Goal: Use online tool/utility: Use online tool/utility

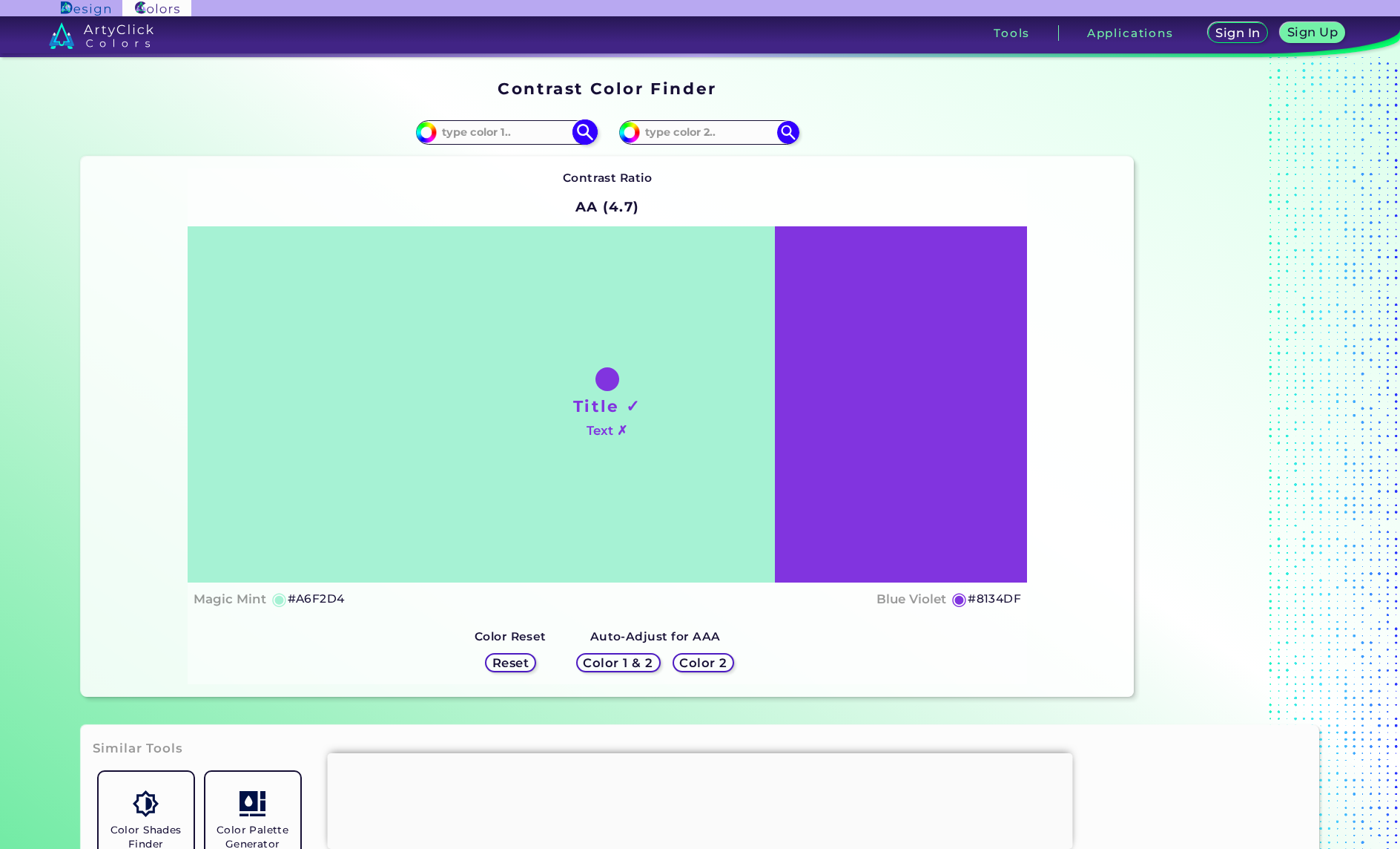
click at [535, 126] on input at bounding box center [505, 132] width 138 height 20
click at [685, 127] on input at bounding box center [709, 132] width 138 height 20
paste input "62BBE8"
type input "62BBE8"
click at [520, 130] on input at bounding box center [505, 132] width 138 height 20
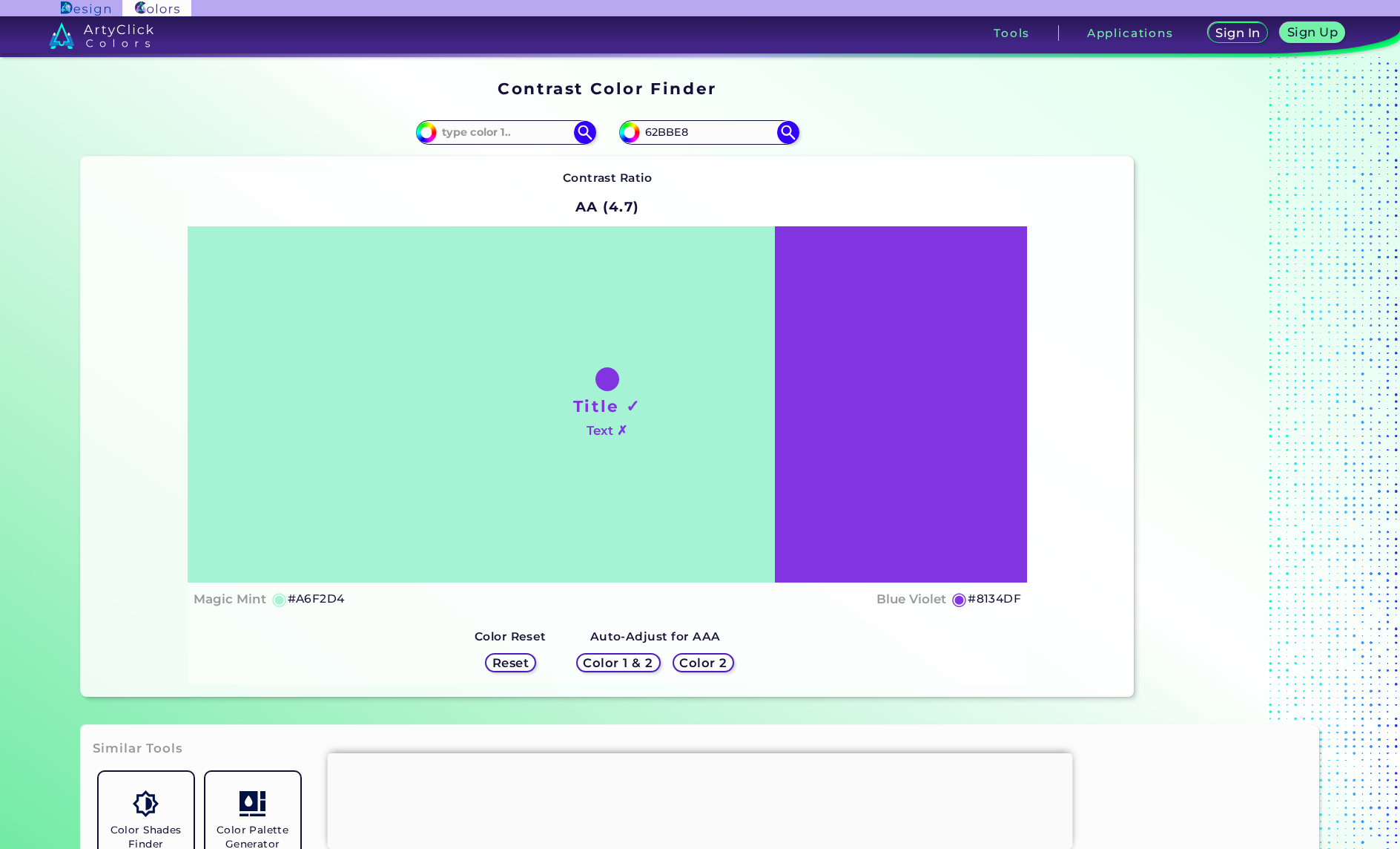
drag, startPoint x: 532, startPoint y: 133, endPoint x: 355, endPoint y: 131, distance: 177.0
click at [355, 130] on div "#a6f2d4" at bounding box center [343, 133] width 526 height 47
paste input "7CC585"
type input "7CC585"
click at [783, 134] on img at bounding box center [788, 133] width 26 height 26
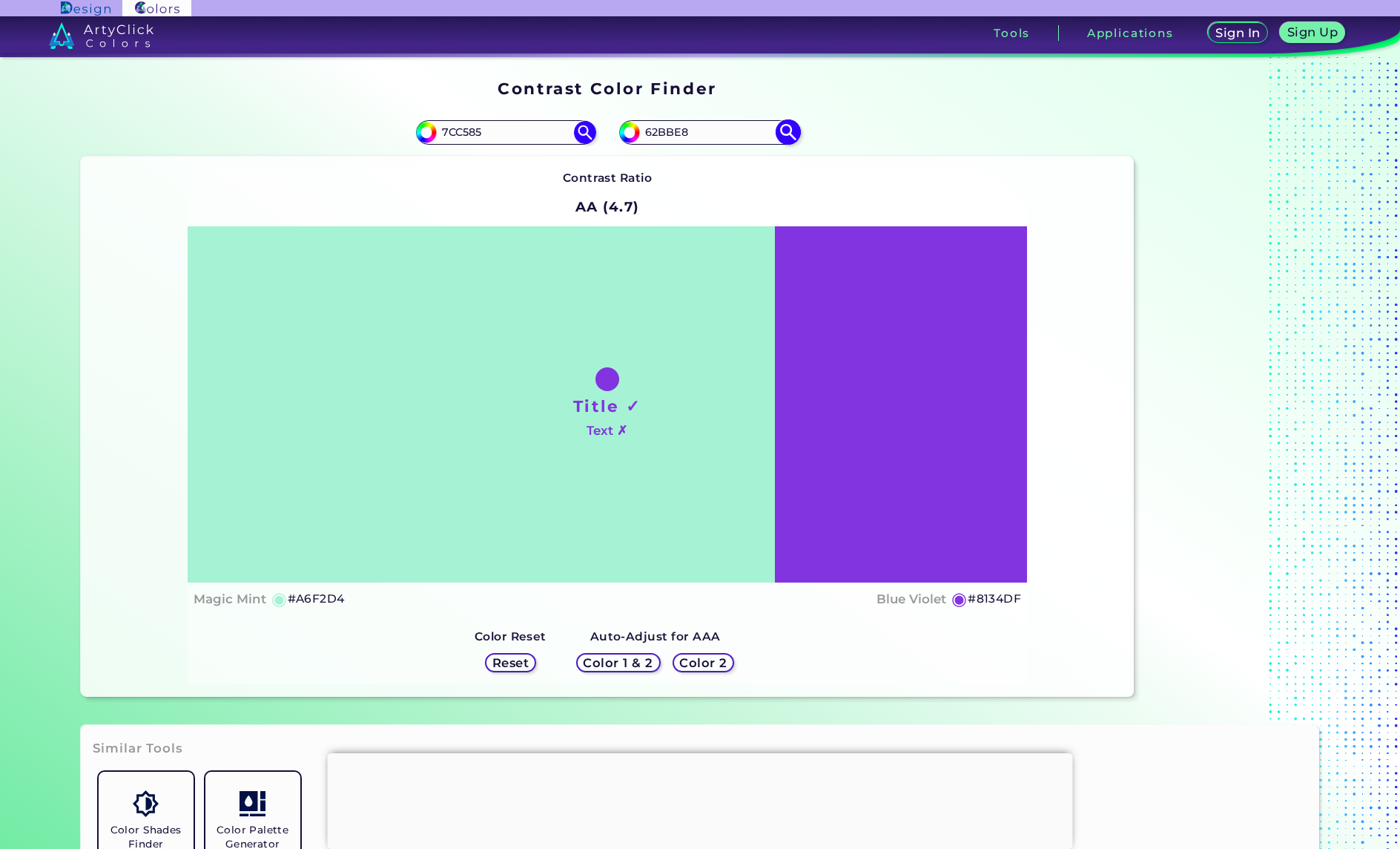
type input "#62bbe8"
type input "#62BBE8"
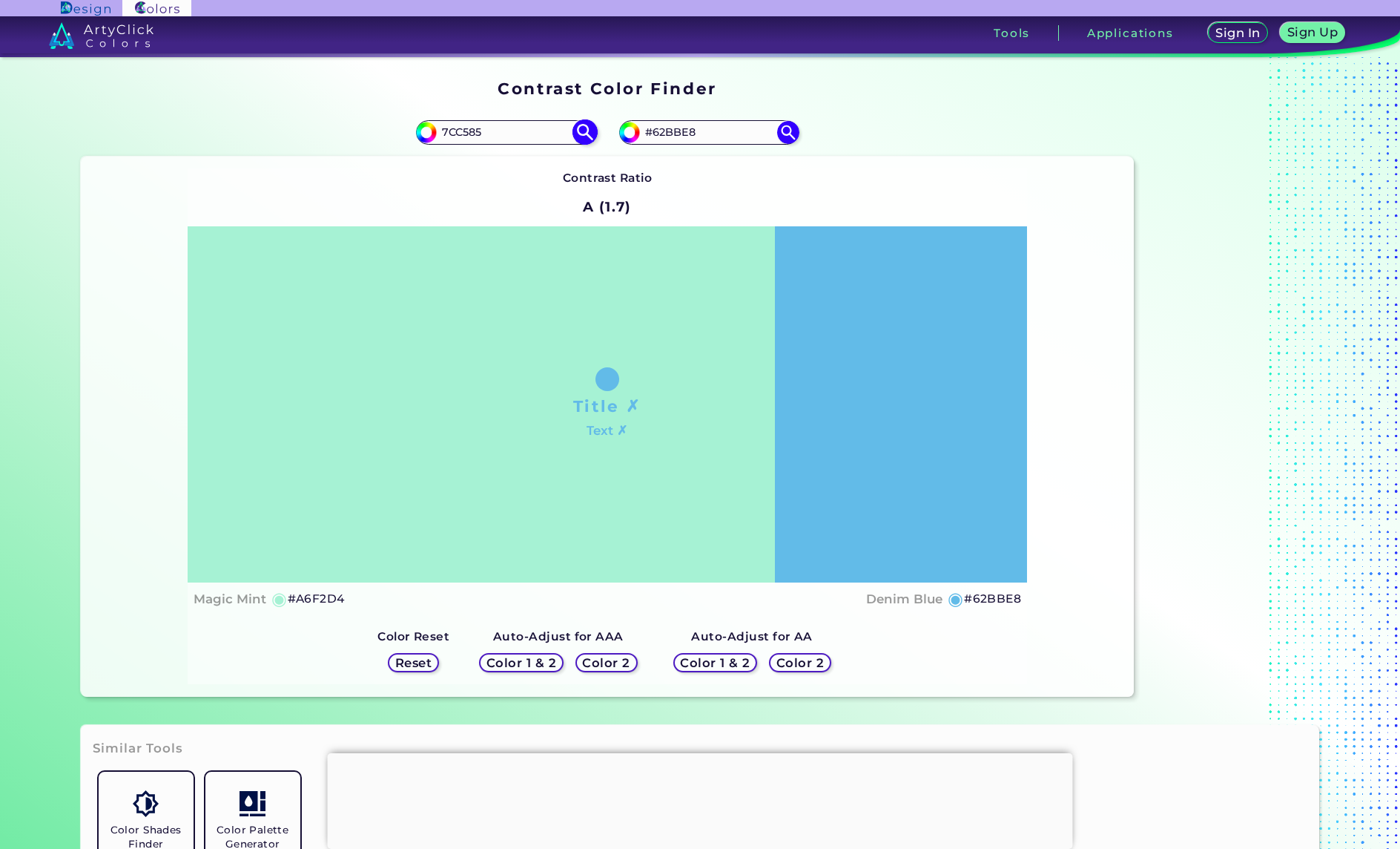
click at [583, 136] on img at bounding box center [584, 133] width 26 height 26
type input "#7cc585"
type input "#7CC585"
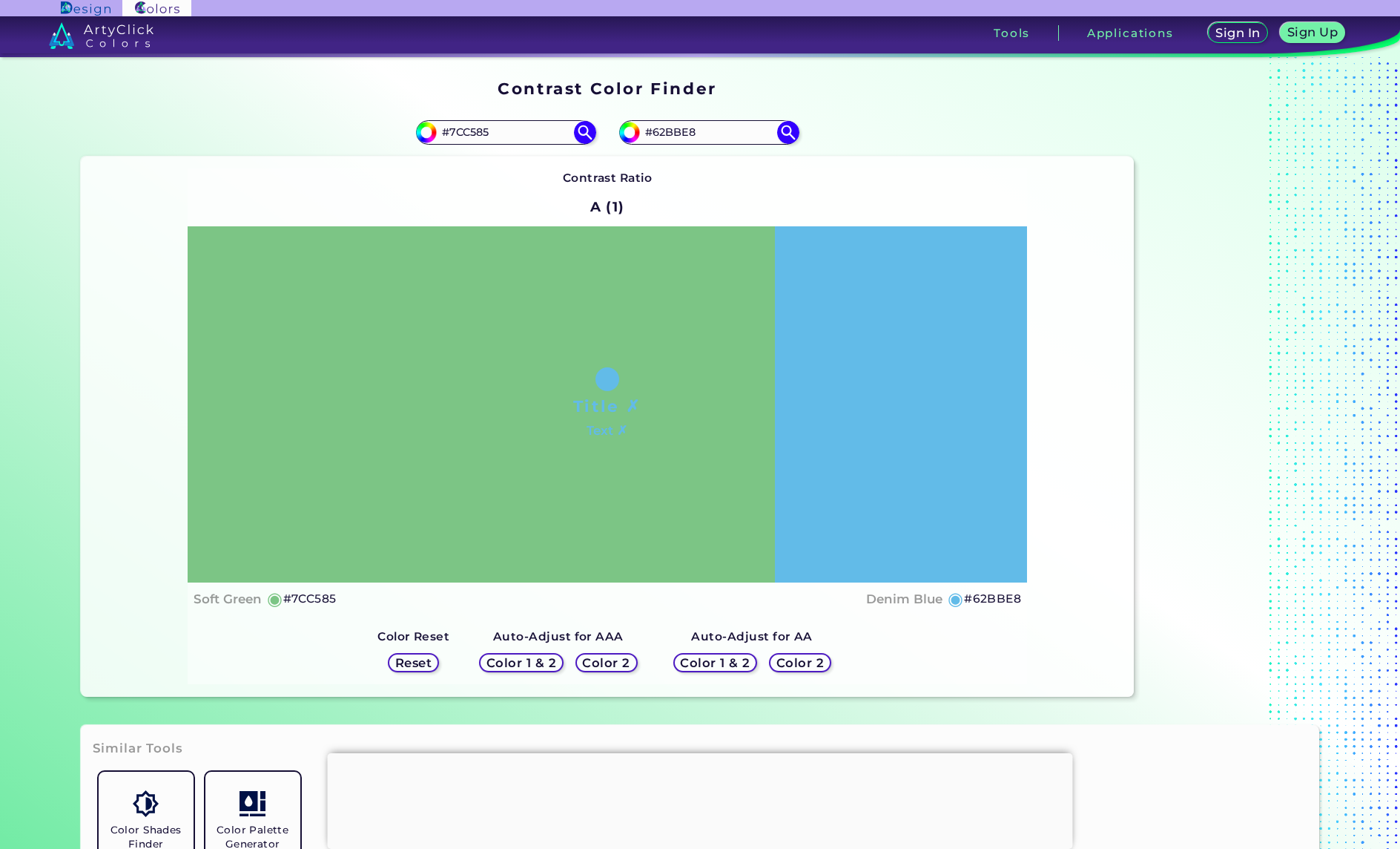
click at [540, 660] on h5 "Color 1 & 2" at bounding box center [521, 663] width 72 height 13
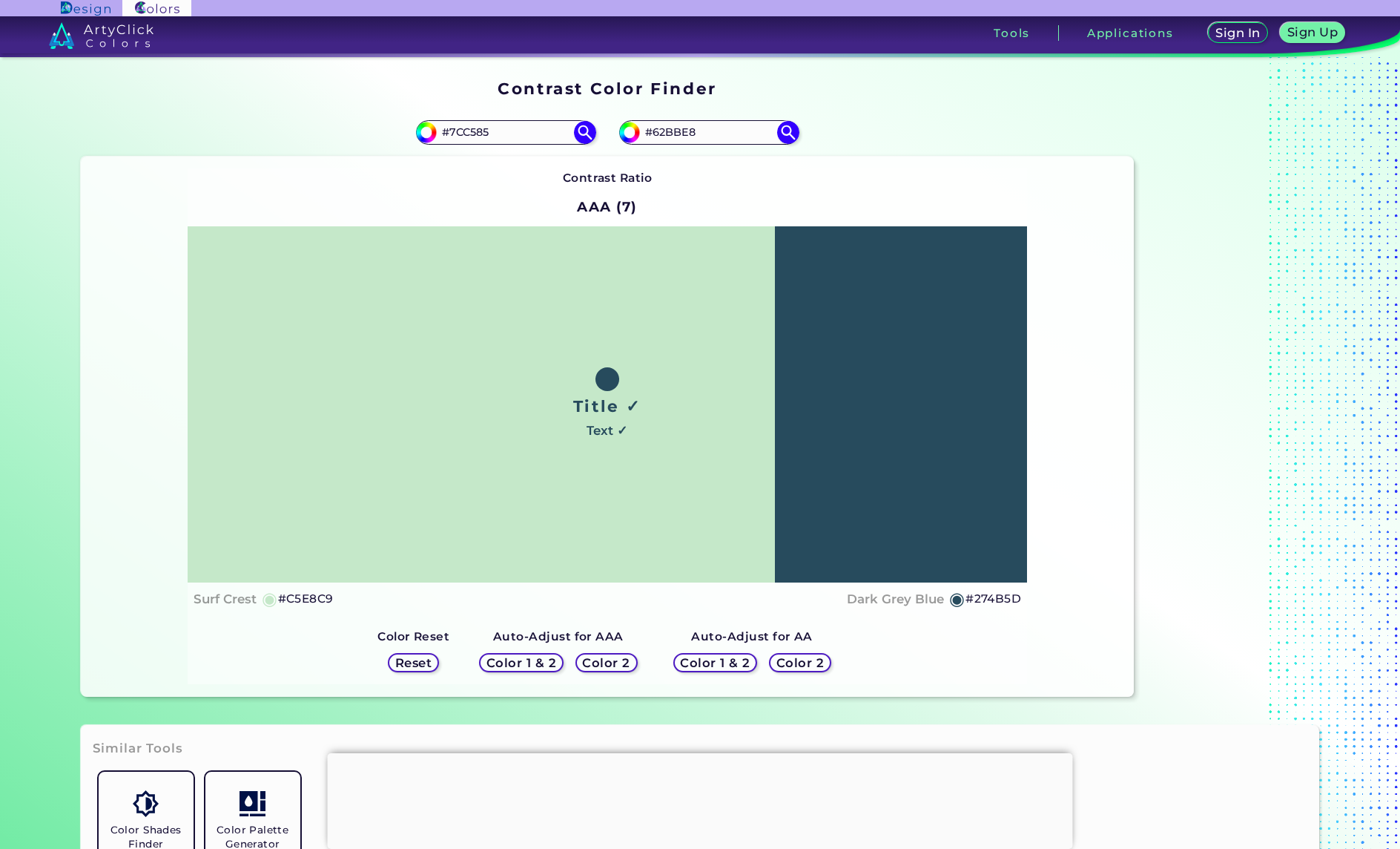
click at [596, 663] on h5 "Color 2" at bounding box center [606, 662] width 49 height 13
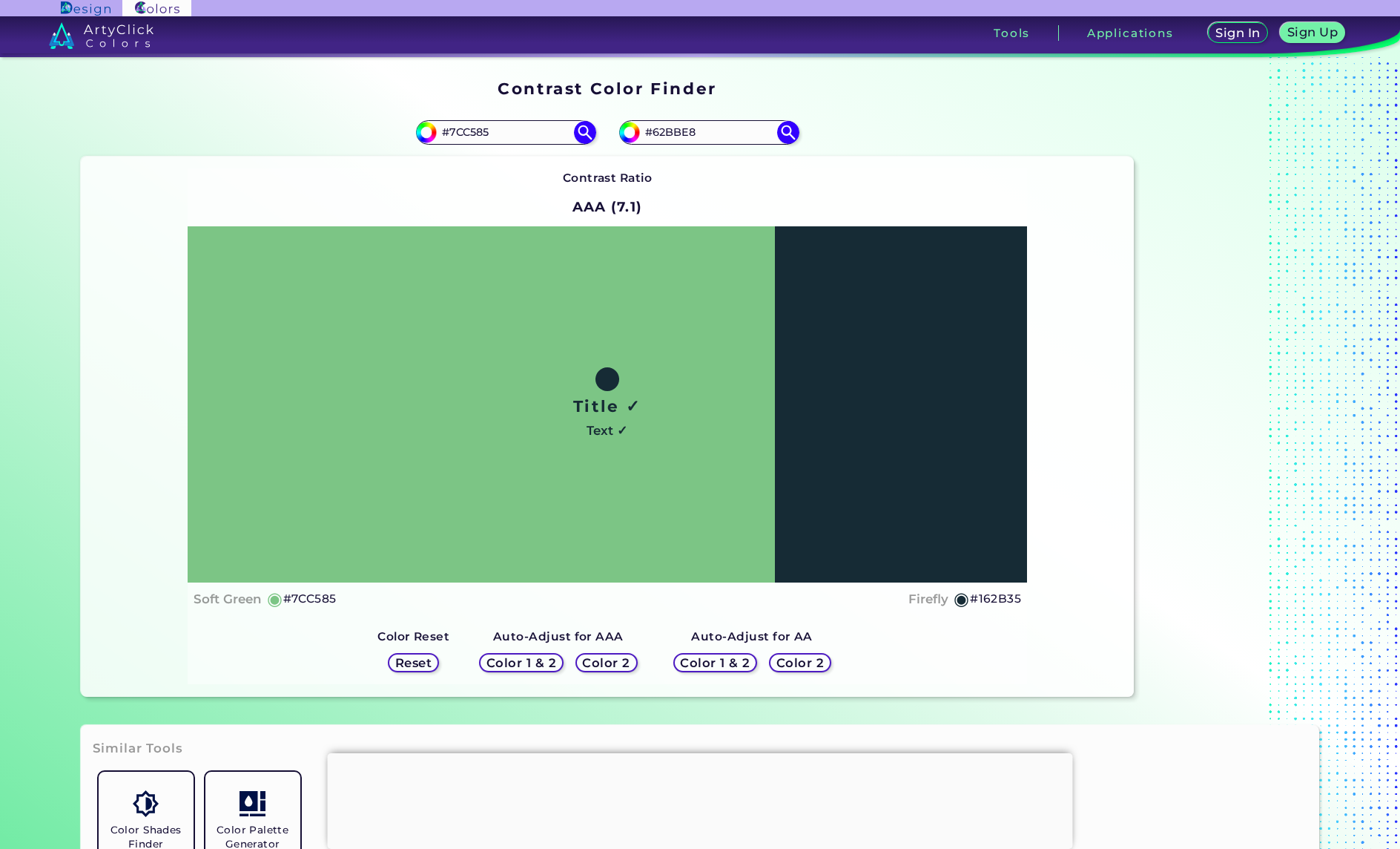
click at [550, 664] on h5 "Color 1 & 2" at bounding box center [521, 663] width 70 height 12
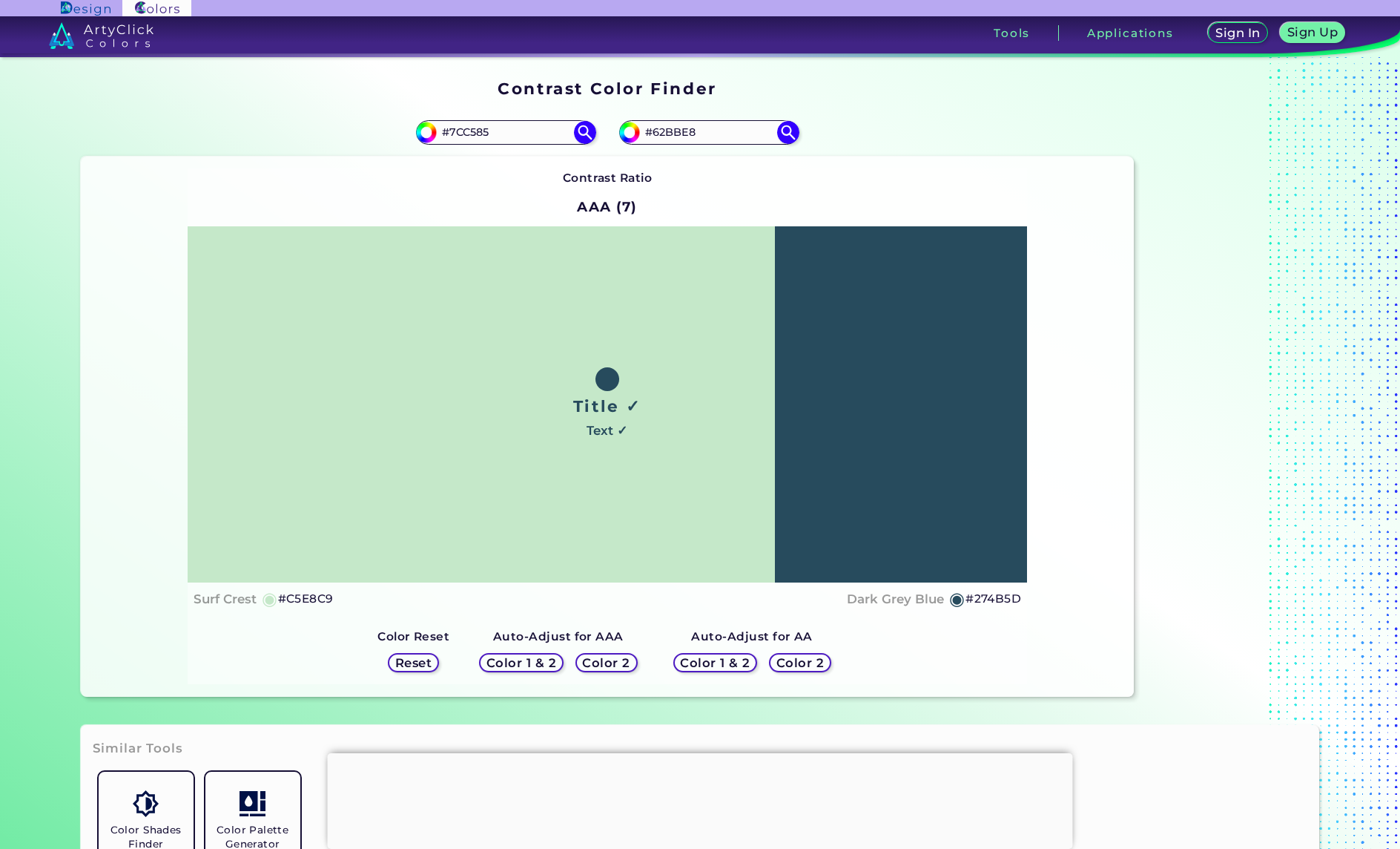
click at [599, 661] on h5 "Color 2" at bounding box center [606, 663] width 48 height 13
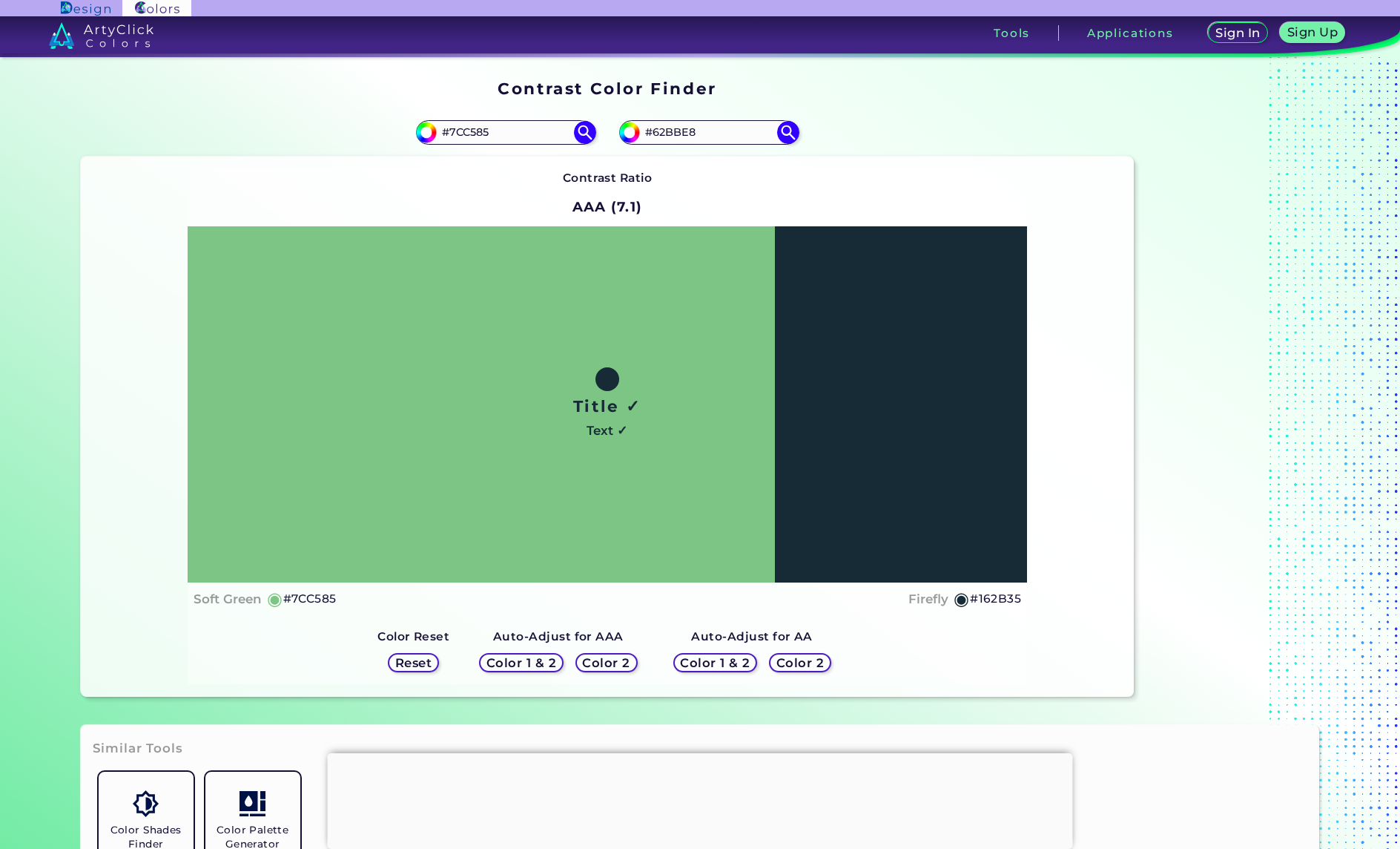
click at [325, 599] on h5 "#7CC585" at bounding box center [310, 599] width 53 height 20
click at [514, 665] on h5 "Color 1 & 2" at bounding box center [521, 663] width 72 height 13
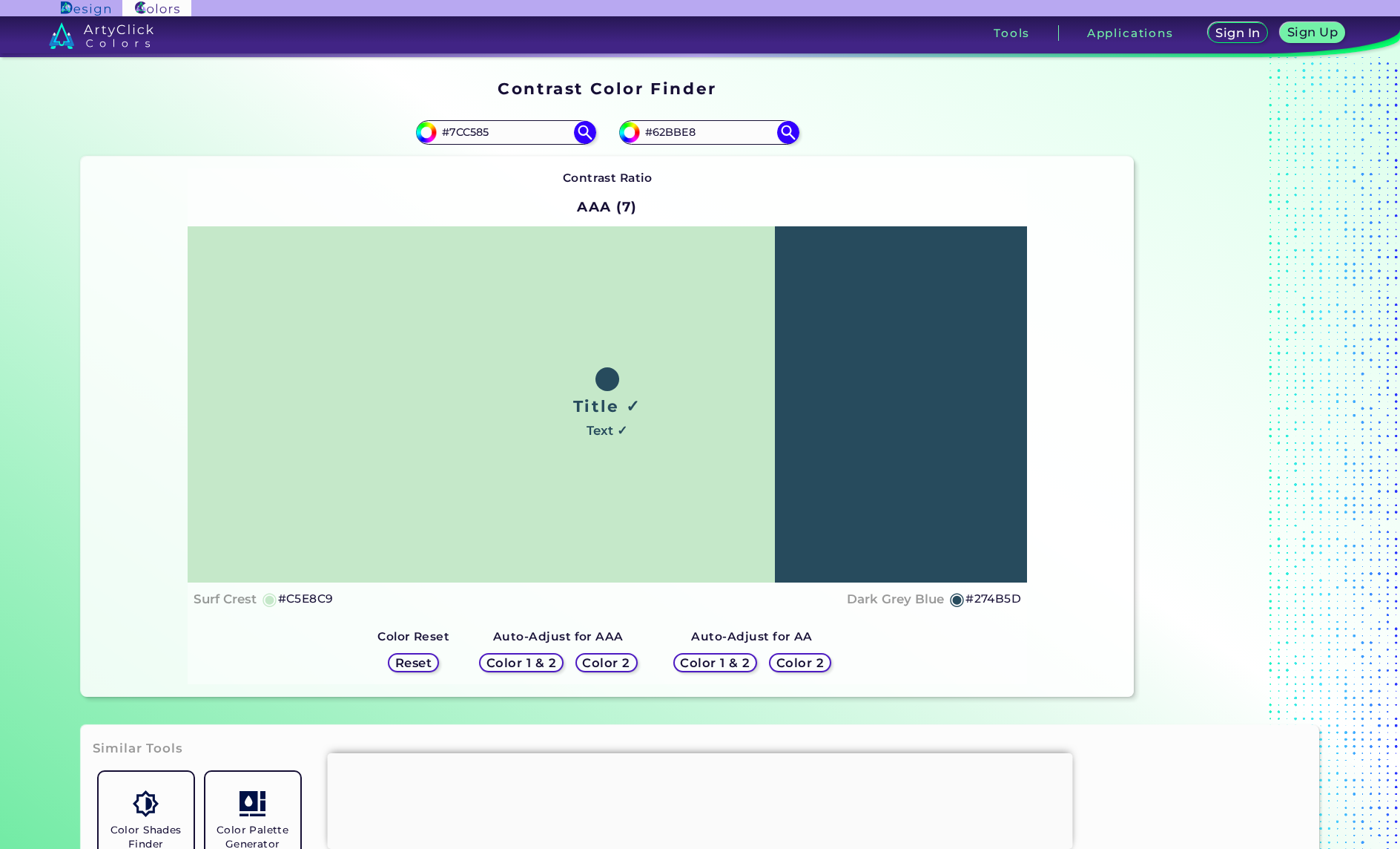
click at [323, 599] on h5 "#C5E8C9" at bounding box center [306, 599] width 56 height 20
click at [971, 603] on h5 "#274B5D" at bounding box center [993, 599] width 56 height 20
